Goal: Information Seeking & Learning: Learn about a topic

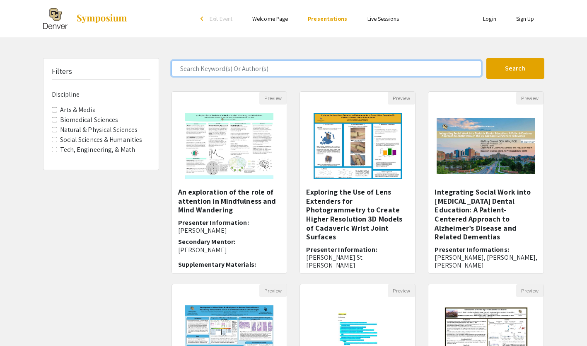
click at [376, 70] on input "Search Keyword(s) Or Author(s)" at bounding box center [327, 68] width 310 height 16
click at [486, 58] on button "Search" at bounding box center [515, 68] width 58 height 21
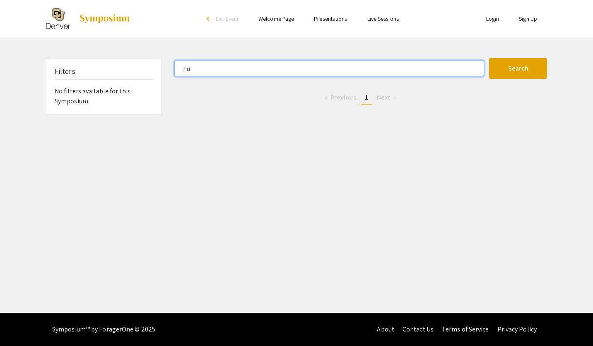
type input "h"
click at [489, 58] on button "Search" at bounding box center [518, 68] width 58 height 21
type input "J"
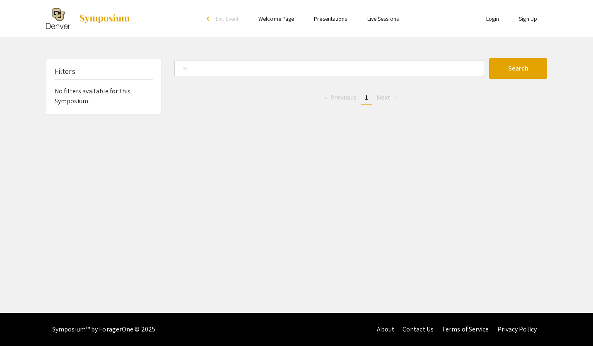
click at [414, 215] on div "Skip navigation arrow_back_ios Exit Event Welcome Page Presentations Live Sessi…" at bounding box center [296, 156] width 593 height 312
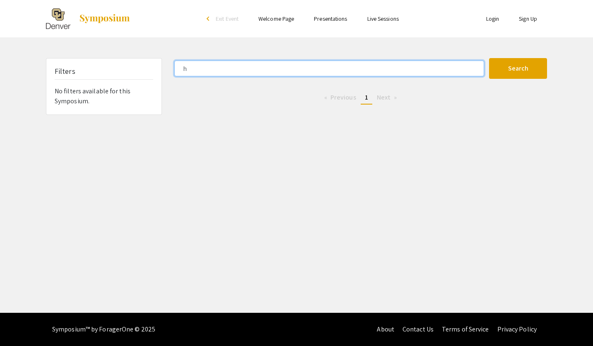
click at [268, 66] on input "h" at bounding box center [329, 68] width 310 height 16
type input "[PERSON_NAME]"
click at [489, 58] on button "Search" at bounding box center [518, 68] width 58 height 21
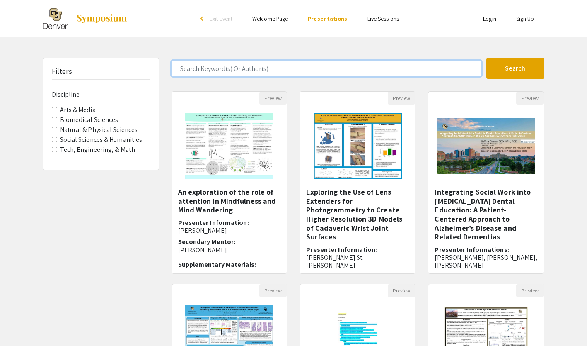
click at [384, 70] on input "Search Keyword(s) Or Author(s)" at bounding box center [327, 68] width 310 height 16
click at [486, 58] on button "Search" at bounding box center [515, 68] width 58 height 21
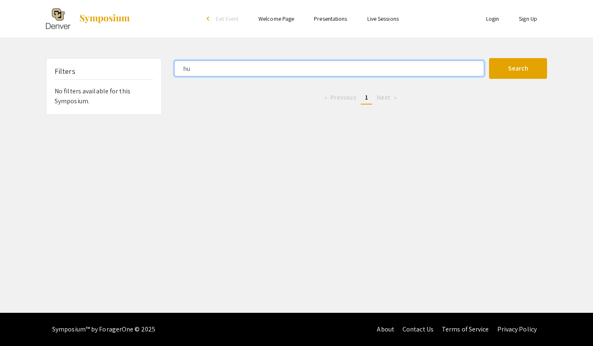
type input "h"
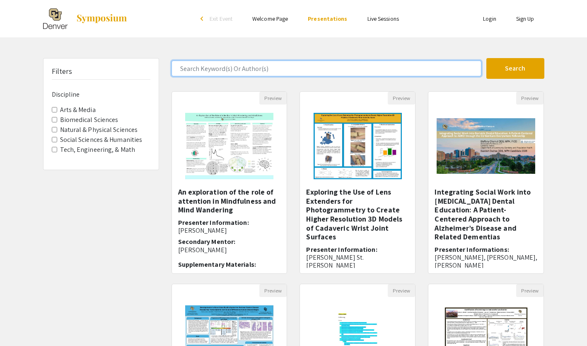
click at [249, 70] on input "Search Keyword(s) Or Author(s)" at bounding box center [327, 68] width 310 height 16
type input "dioxane"
click at [486, 58] on button "Search" at bounding box center [515, 68] width 58 height 21
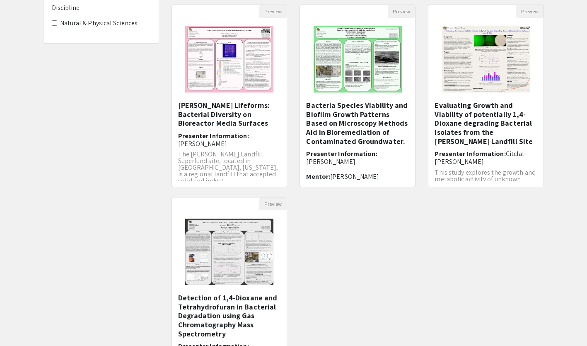
scroll to position [87, 0]
click at [207, 96] on img "Open Presentation <p>Lowry Lifeforms: Bacterial Diversity on Bioreactor Media S…" at bounding box center [229, 58] width 105 height 83
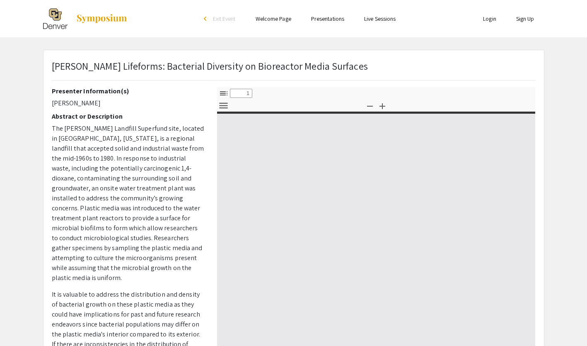
select select "custom"
type input "0"
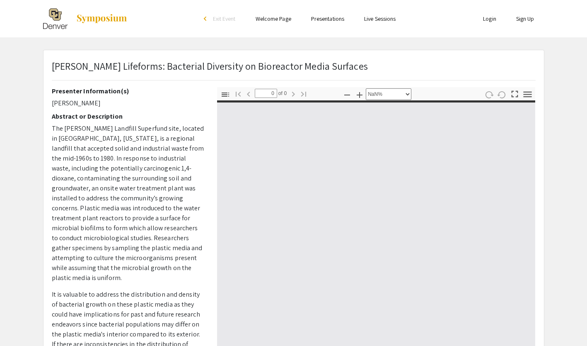
select select "auto"
type input "1"
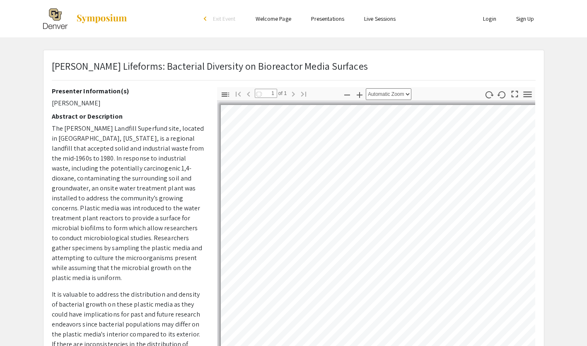
select select "auto"
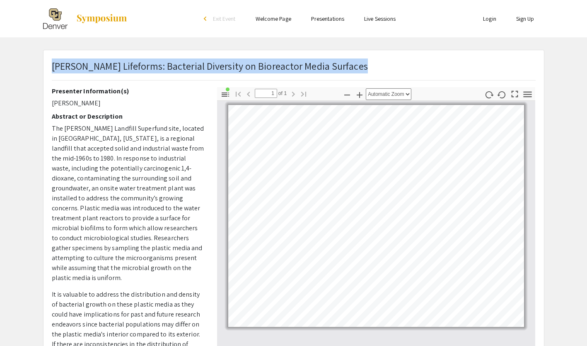
drag, startPoint x: 53, startPoint y: 65, endPoint x: 321, endPoint y: 71, distance: 268.6
click at [321, 71] on div "Lowry Lifeforms: Bacterial Diversity on Bioreactor Media Surfaces" at bounding box center [294, 72] width 496 height 29
drag, startPoint x: 321, startPoint y: 71, endPoint x: 305, endPoint y: 67, distance: 16.3
copy p "Lowry Lifeforms: Bacterial Diversity on Bioreactor Media Surfaces"
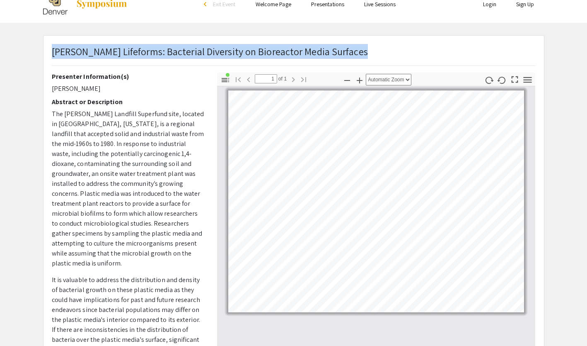
scroll to position [15, 0]
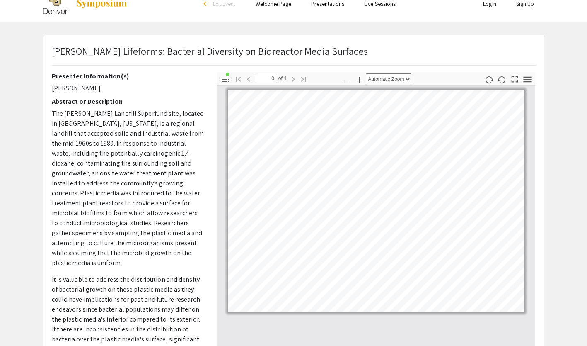
scroll to position [87, 0]
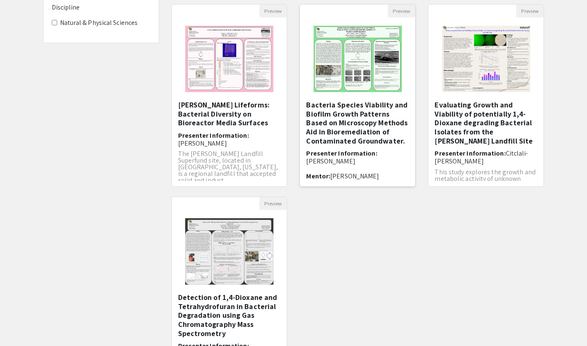
click at [365, 129] on h5 "Bacteria Species Viability and Biofilm Growth Patterns Based on Microscopy Meth…" at bounding box center [357, 122] width 103 height 45
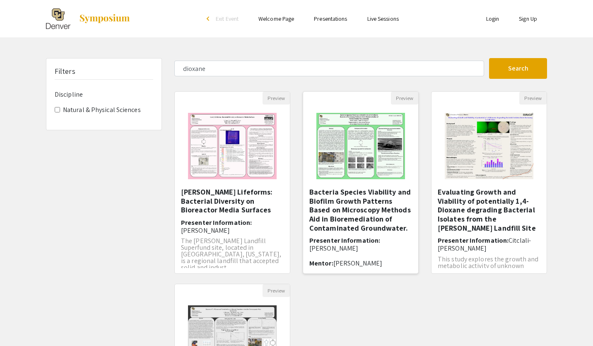
select select "custom"
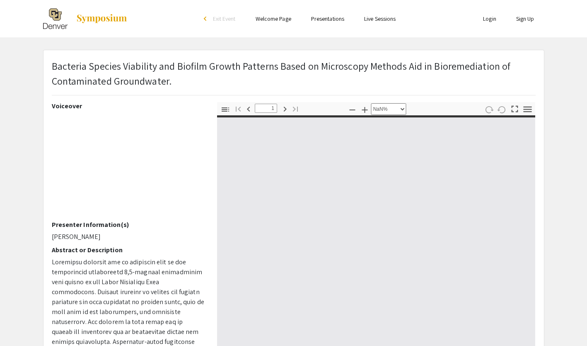
type input "0"
select select "custom"
type input "1"
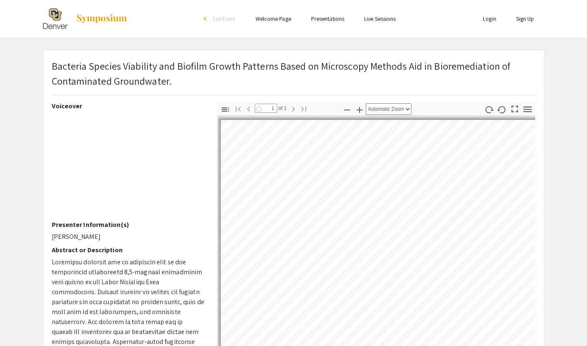
select select "auto"
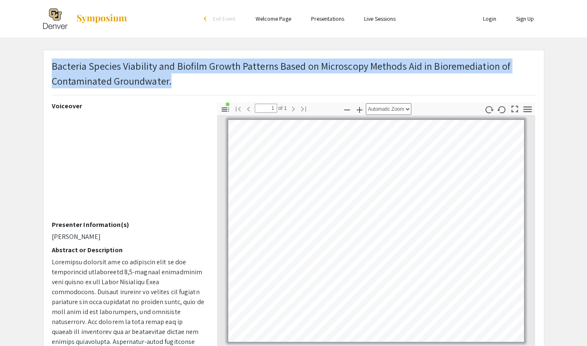
drag, startPoint x: 53, startPoint y: 66, endPoint x: 169, endPoint y: 79, distance: 117.1
click at [169, 79] on span "Bacteria Species Viability and Biofilm Growth Patterns Based on Microscopy Meth…" at bounding box center [281, 73] width 459 height 28
drag, startPoint x: 169, startPoint y: 79, endPoint x: 160, endPoint y: 79, distance: 9.5
copy span "Bacteria Species Viability and Biofilm Growth Patterns Based on Microscopy Meth…"
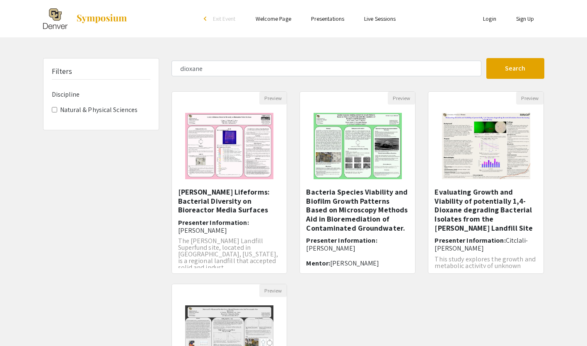
scroll to position [87, 0]
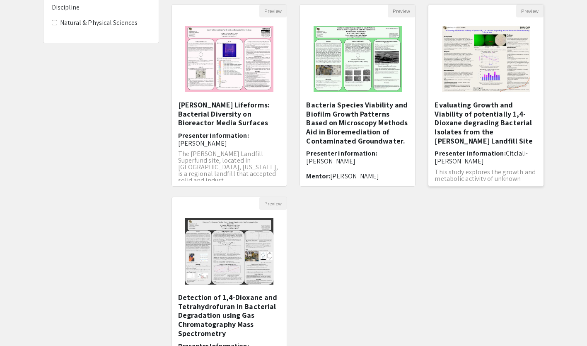
click at [471, 119] on h5 "Evaluating Growth and Viability of potentially 1,4-Dioxane degrading Bacterial …" at bounding box center [486, 122] width 103 height 45
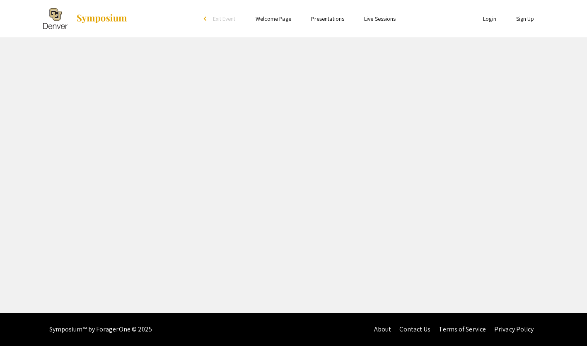
select select "custom"
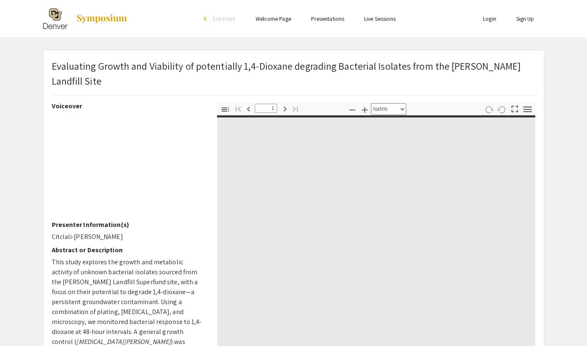
type input "0"
select select "custom"
type input "1"
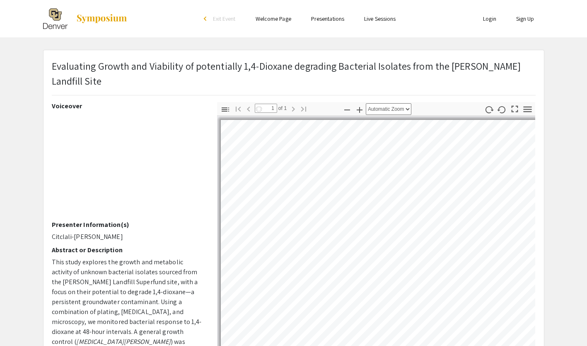
select select "auto"
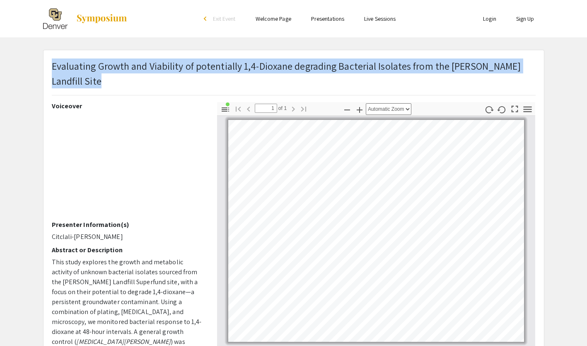
drag, startPoint x: 52, startPoint y: 65, endPoint x: 486, endPoint y: 80, distance: 434.9
click at [486, 80] on div "Evaluating Growth and Viability of potentially 1,4-Dioxane degrading Bacterial …" at bounding box center [294, 80] width 496 height 44
drag, startPoint x: 486, startPoint y: 80, endPoint x: 463, endPoint y: 67, distance: 26.7
copy p "Evaluating Growth and Viability of potentially 1,4-Dioxane degrading Bacterial …"
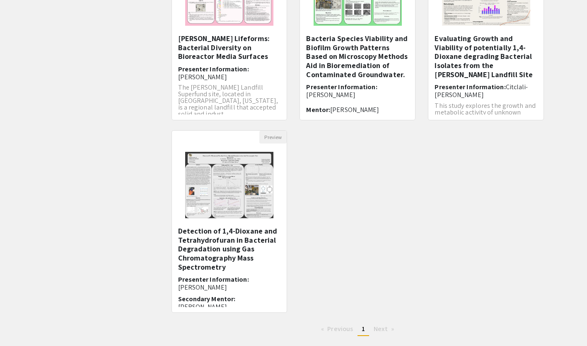
scroll to position [154, 0]
click at [226, 201] on img at bounding box center [229, 184] width 105 height 83
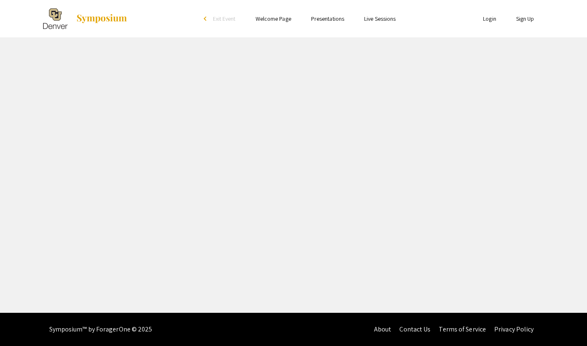
select select "custom"
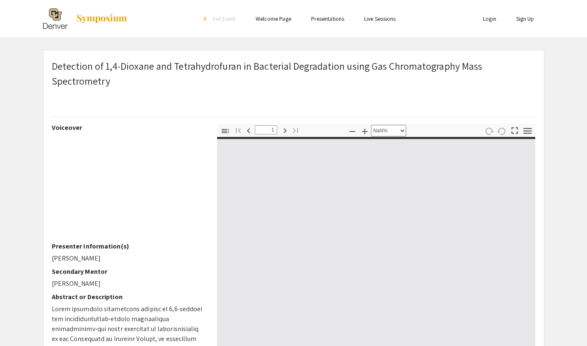
type input "0"
select select "auto"
type input "1"
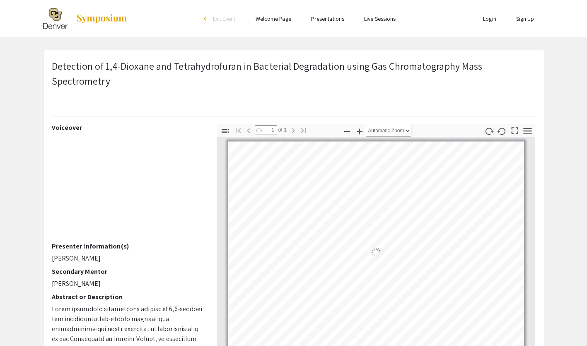
select select "auto"
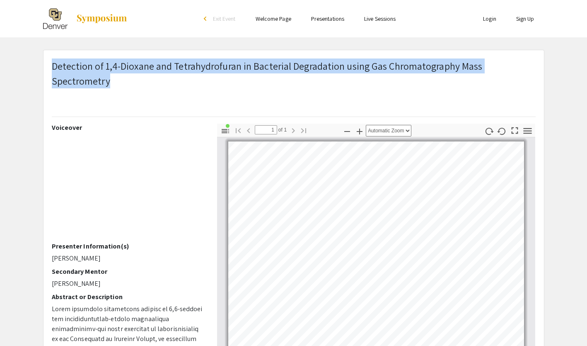
drag, startPoint x: 53, startPoint y: 65, endPoint x: 109, endPoint y: 79, distance: 57.6
click at [109, 79] on p "Detection of 1,4-Dioxane and Tetrahydrofuran in Bacterial Degradation using Gas…" at bounding box center [294, 73] width 484 height 30
drag, startPoint x: 109, startPoint y: 79, endPoint x: 90, endPoint y: 67, distance: 22.2
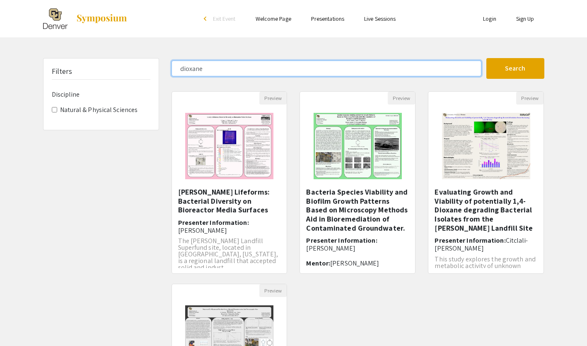
drag, startPoint x: 207, startPoint y: 68, endPoint x: 174, endPoint y: 62, distance: 32.9
click at [174, 62] on input "dioxane" at bounding box center [327, 68] width 310 height 16
type input "locklear"
click at [486, 58] on button "Search" at bounding box center [515, 68] width 58 height 21
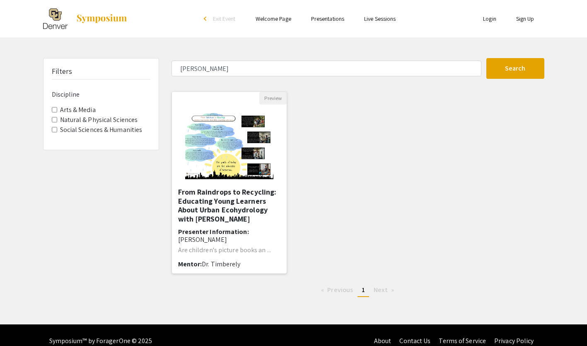
click at [224, 196] on h5 "From Raindrops to Recycling: Educating Young Learners About Urban Ecohydrology …" at bounding box center [229, 205] width 103 height 36
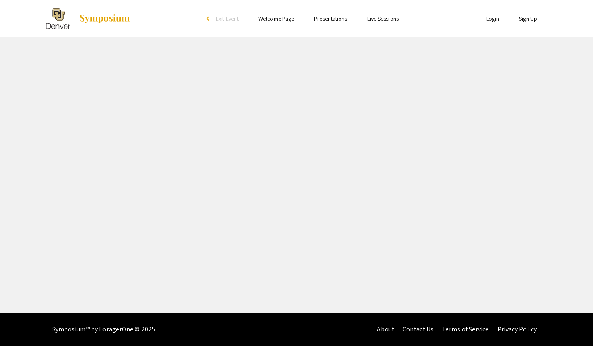
select select "custom"
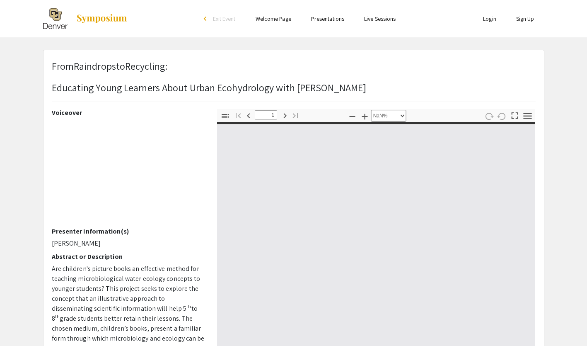
type input "0"
select select "custom"
type input "1"
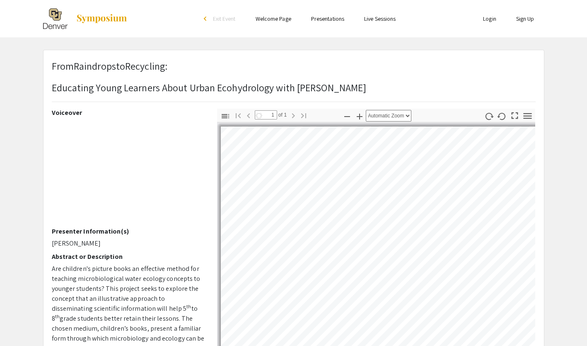
select select "auto"
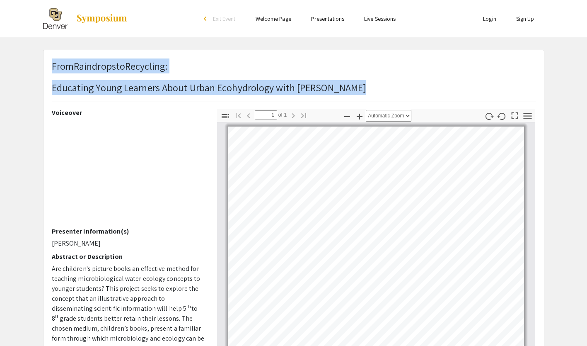
drag, startPoint x: 52, startPoint y: 64, endPoint x: 321, endPoint y: 88, distance: 270.0
click at [321, 88] on div "From Raindrops to Recycling : Educating Young Learners About Urban Ecohydrology…" at bounding box center [294, 83] width 496 height 50
drag, startPoint x: 321, startPoint y: 88, endPoint x: 308, endPoint y: 89, distance: 12.9
copy h1 "From Raindrops to Recycling : Educating Young Learners About Urban Ecohydrology…"
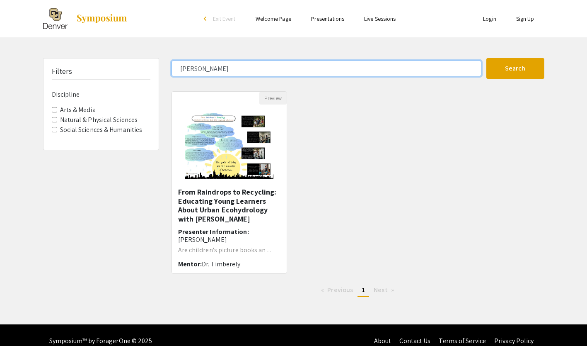
drag, startPoint x: 202, startPoint y: 68, endPoint x: 162, endPoint y: 66, distance: 39.4
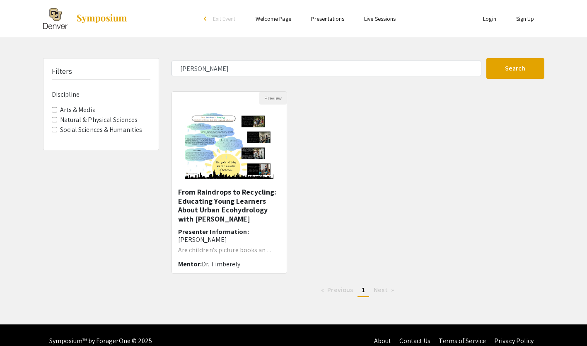
drag, startPoint x: 162, startPoint y: 66, endPoint x: 348, endPoint y: 92, distance: 187.5
click at [348, 92] on div "Preview From Raindrops to Recycling: Educating Young Learners About Urban Ecohy…" at bounding box center [357, 187] width 385 height 192
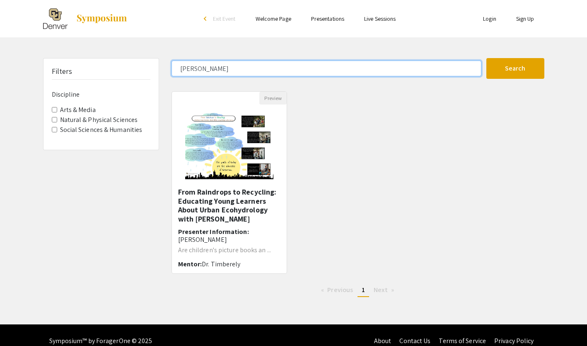
click at [350, 67] on input "locklear" at bounding box center [327, 68] width 310 height 16
type input "l"
click at [486, 58] on button "Search" at bounding box center [515, 68] width 58 height 21
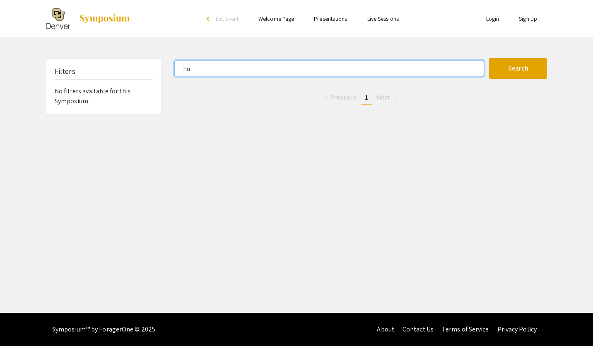
type input "h"
type input "locklear"
click at [489, 58] on button "Search" at bounding box center [518, 68] width 58 height 21
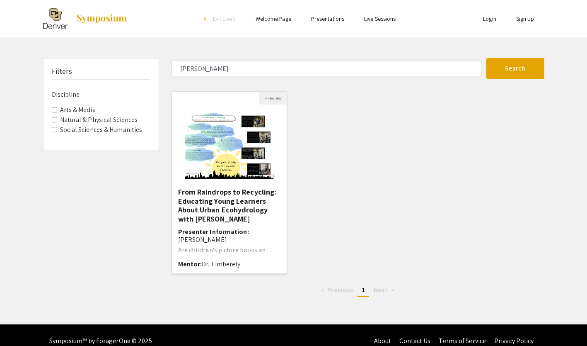
click at [235, 227] on h6 "Presenter Information: Nakita Locklear" at bounding box center [229, 235] width 103 height 16
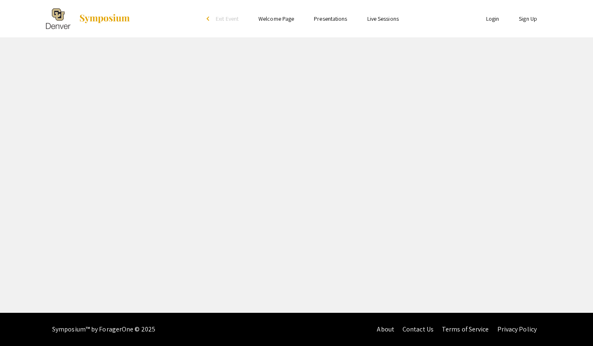
select select "custom"
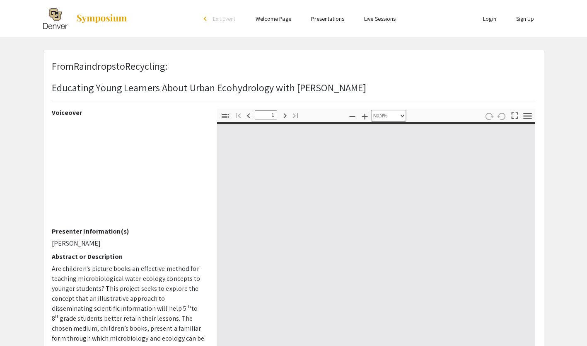
type input "0"
select select "auto"
type input "1"
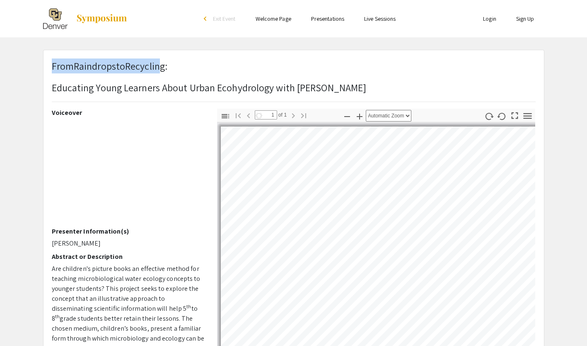
select select "auto"
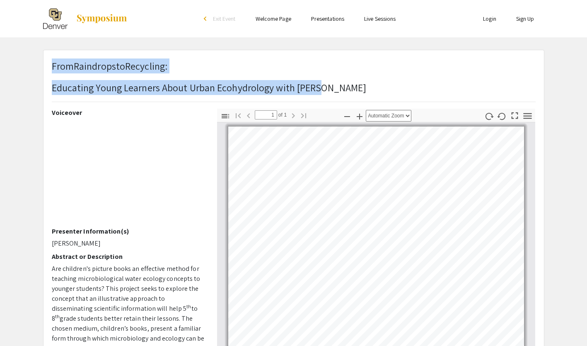
drag, startPoint x: 53, startPoint y: 65, endPoint x: 320, endPoint y: 85, distance: 267.1
click at [320, 85] on h1 "From Raindrops to Recycling : Educating Young Learners About Urban Ecohydrology…" at bounding box center [209, 76] width 315 height 36
drag, startPoint x: 320, startPoint y: 85, endPoint x: 307, endPoint y: 87, distance: 13.1
copy h1 "From Raindrops to Recycling : Educating Young Learners About Urban Ecohydrology…"
